Goal: Information Seeking & Learning: Learn about a topic

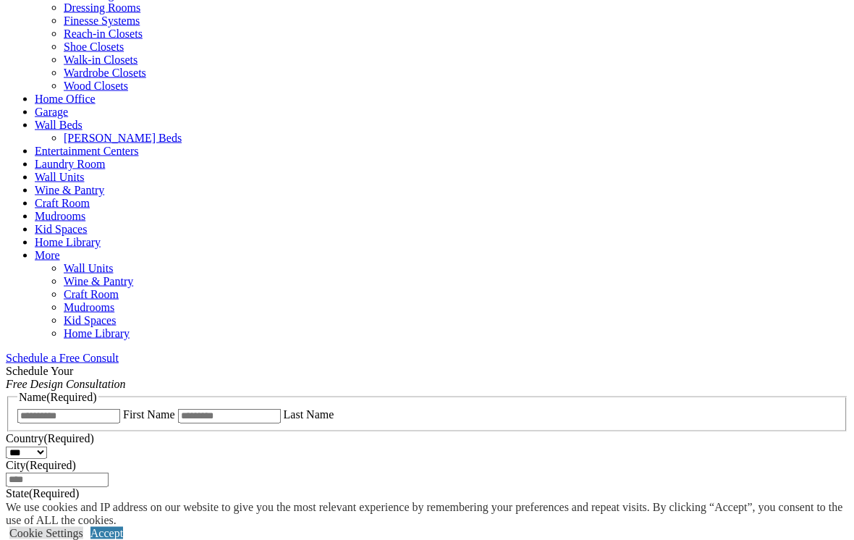
scroll to position [622, 0]
click at [139, 144] on link "Entertainment Centers" at bounding box center [87, 150] width 104 height 12
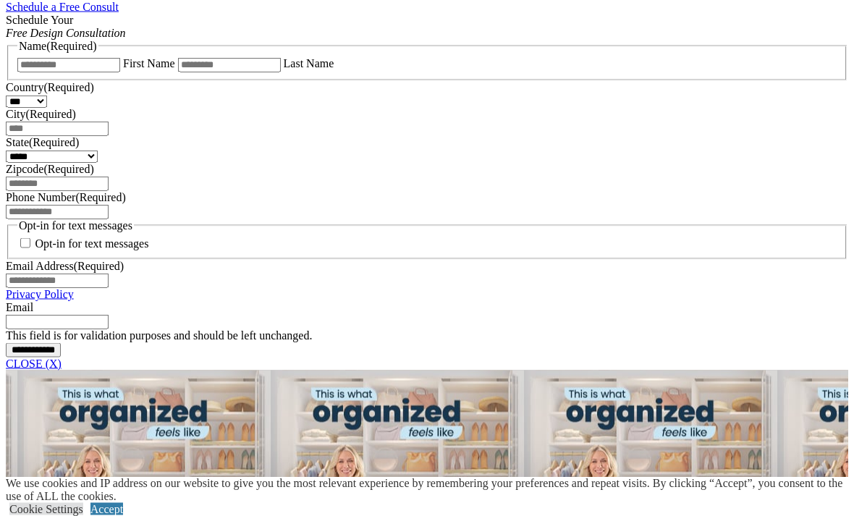
scroll to position [957, 0]
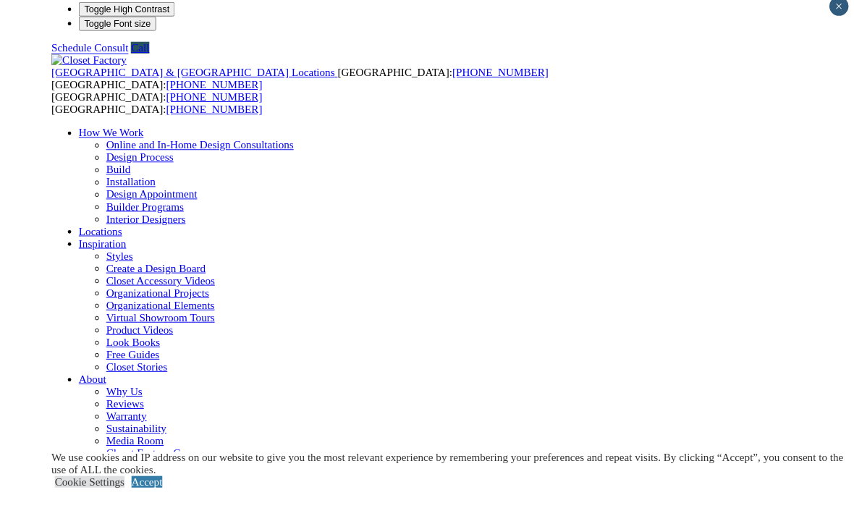
scroll to position [47, 0]
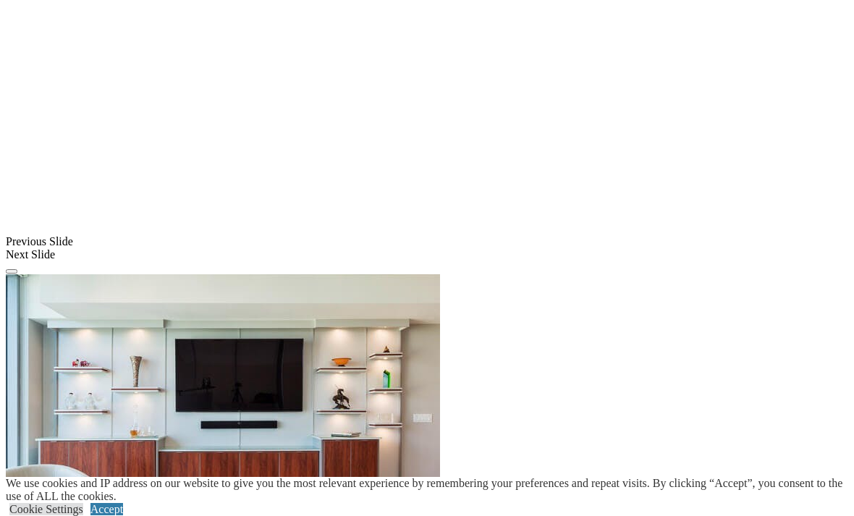
scroll to position [1280, 0]
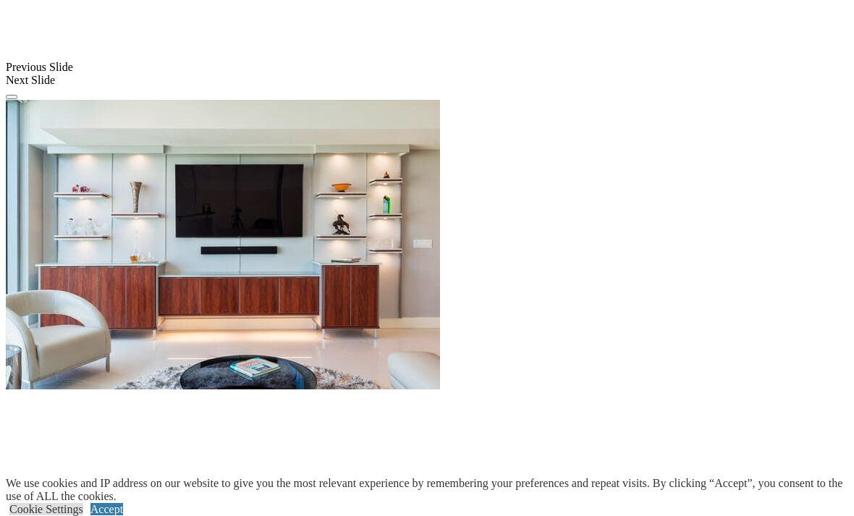
scroll to position [1269, 0]
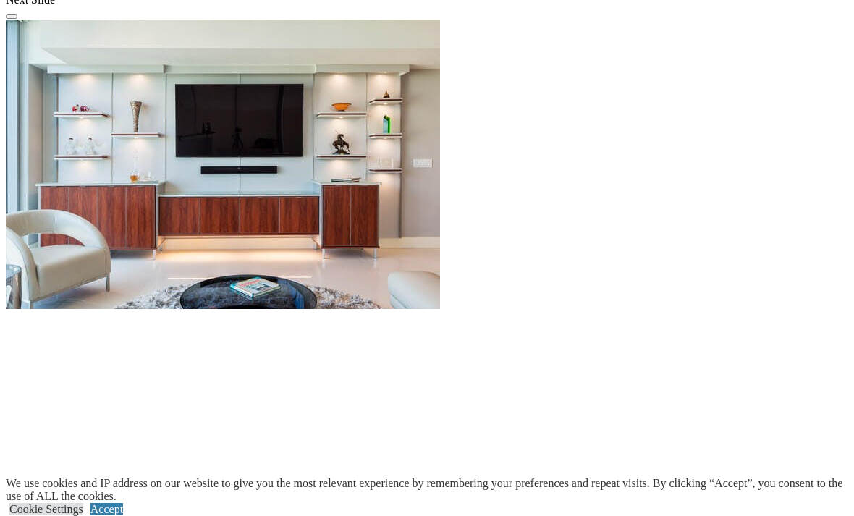
scroll to position [1413, 0]
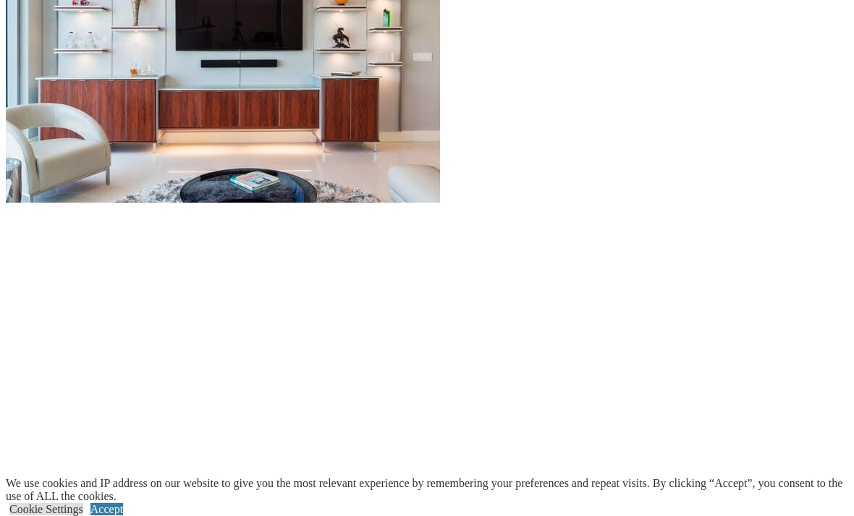
scroll to position [1460, 0]
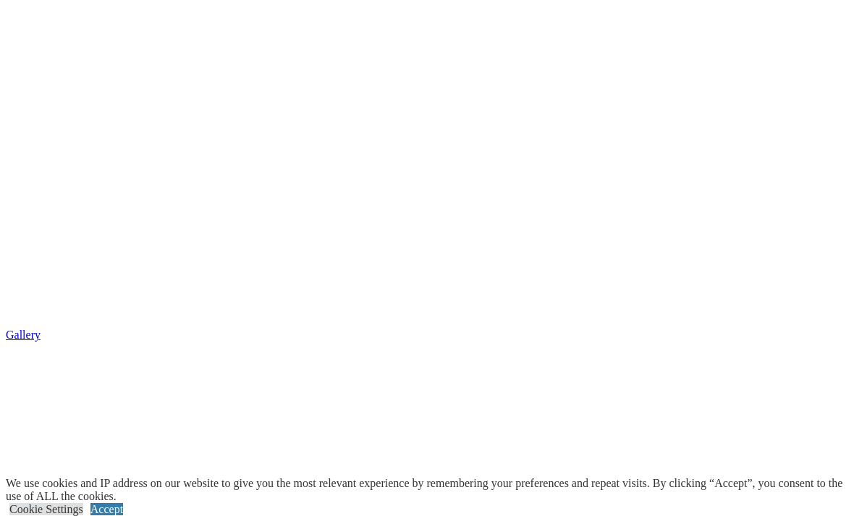
scroll to position [2226, 0]
